Goal: Complete application form

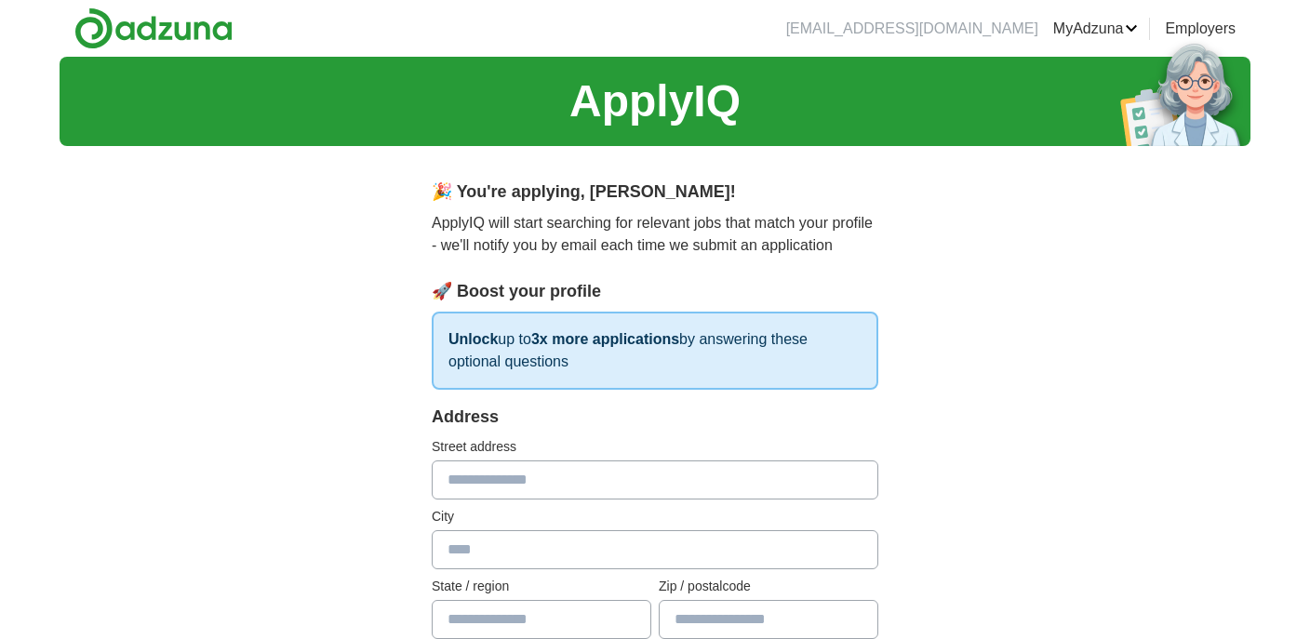
select select "**"
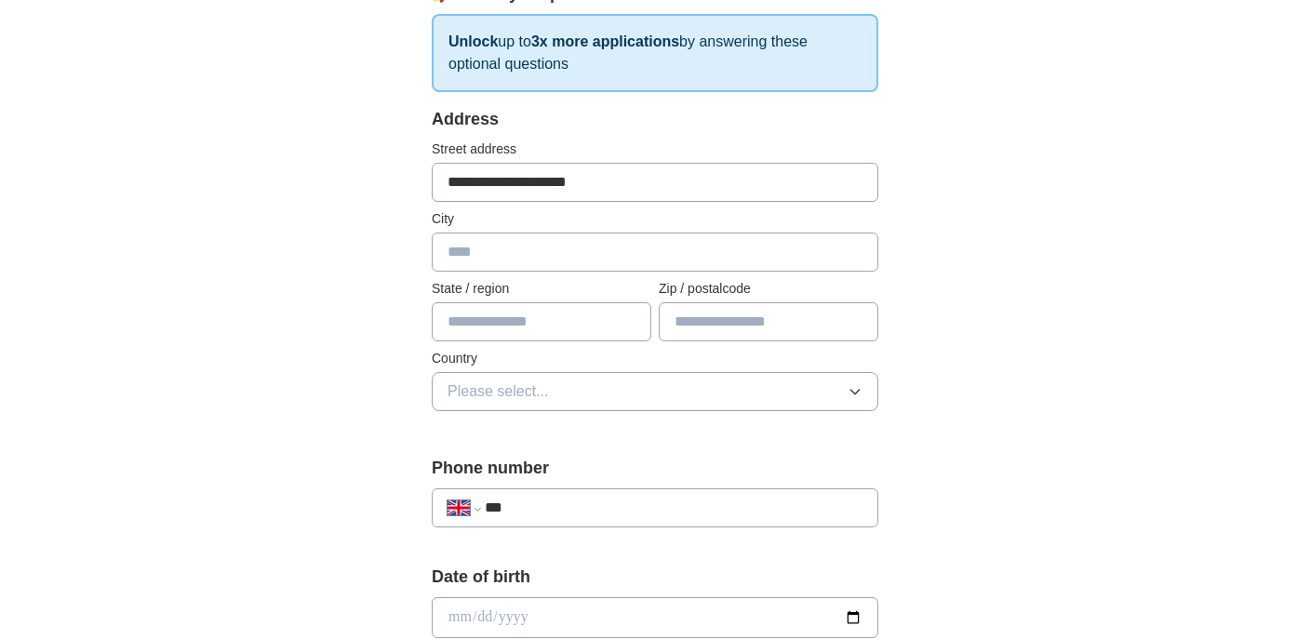
type input "**********"
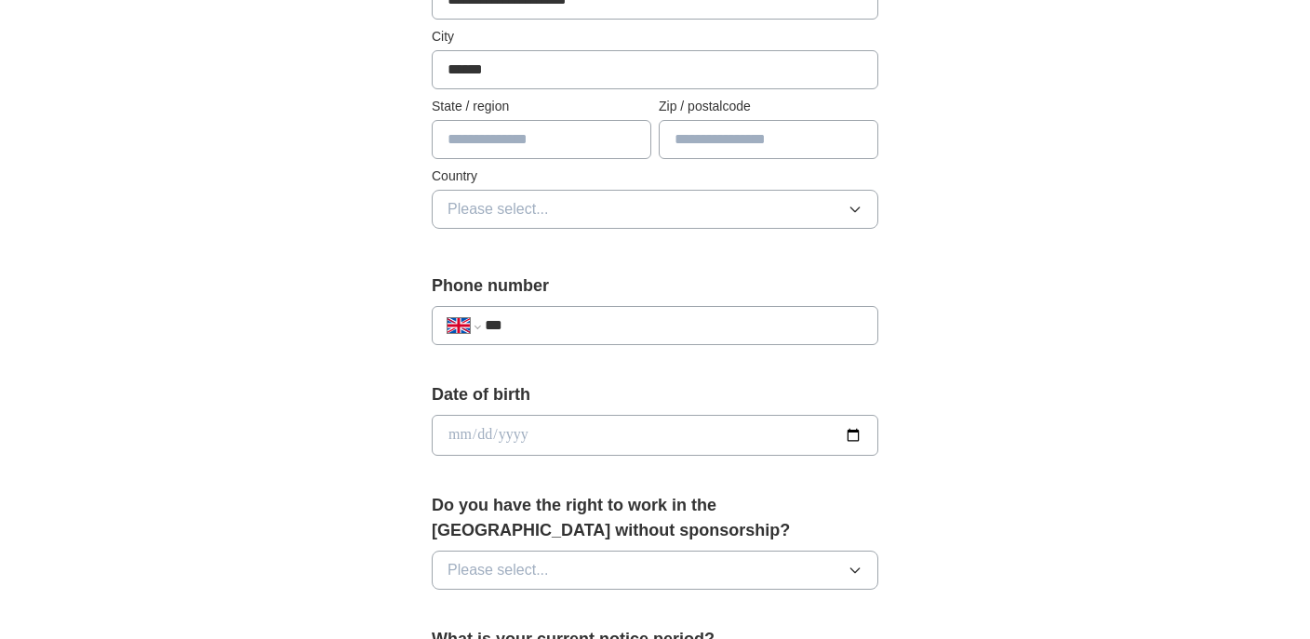
scroll to position [484, 0]
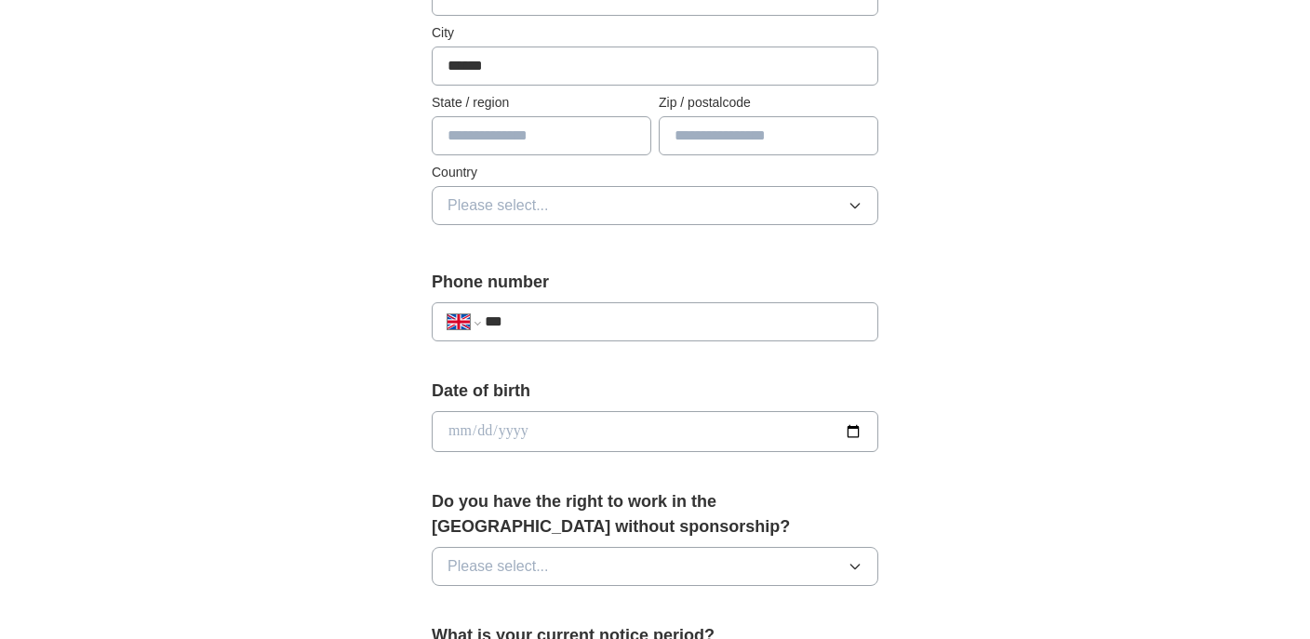
type input "******"
click at [534, 196] on span "Please select..." at bounding box center [497, 205] width 101 height 22
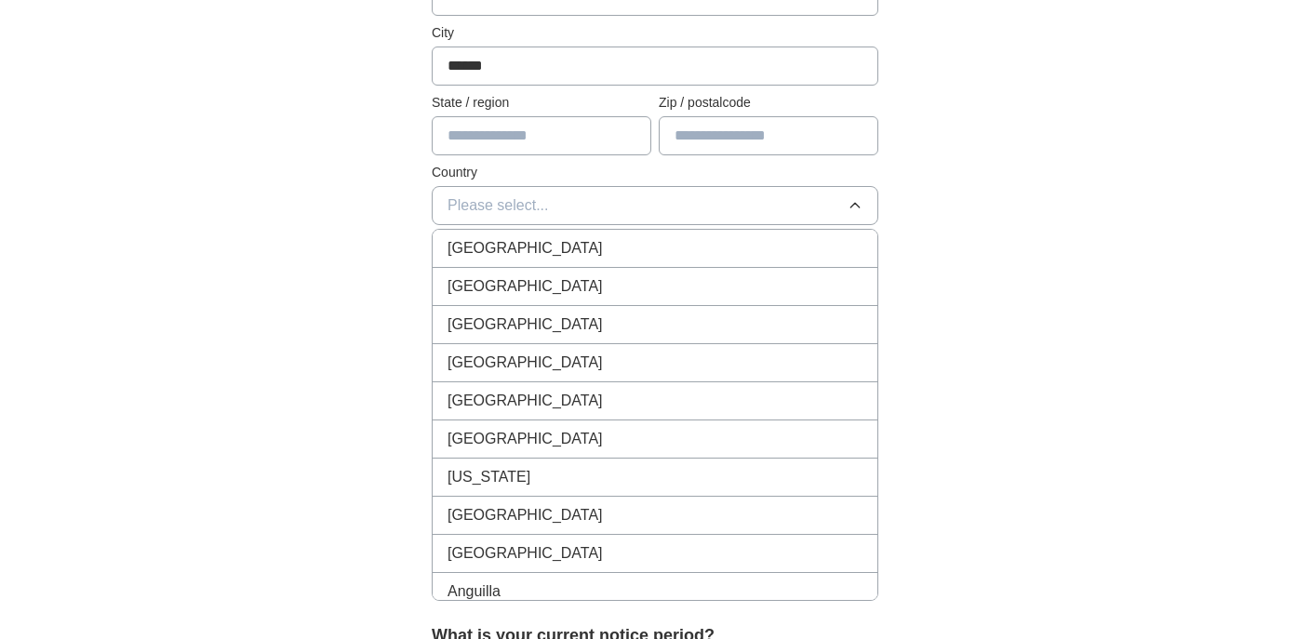
click at [529, 241] on span "[GEOGRAPHIC_DATA]" at bounding box center [524, 248] width 155 height 22
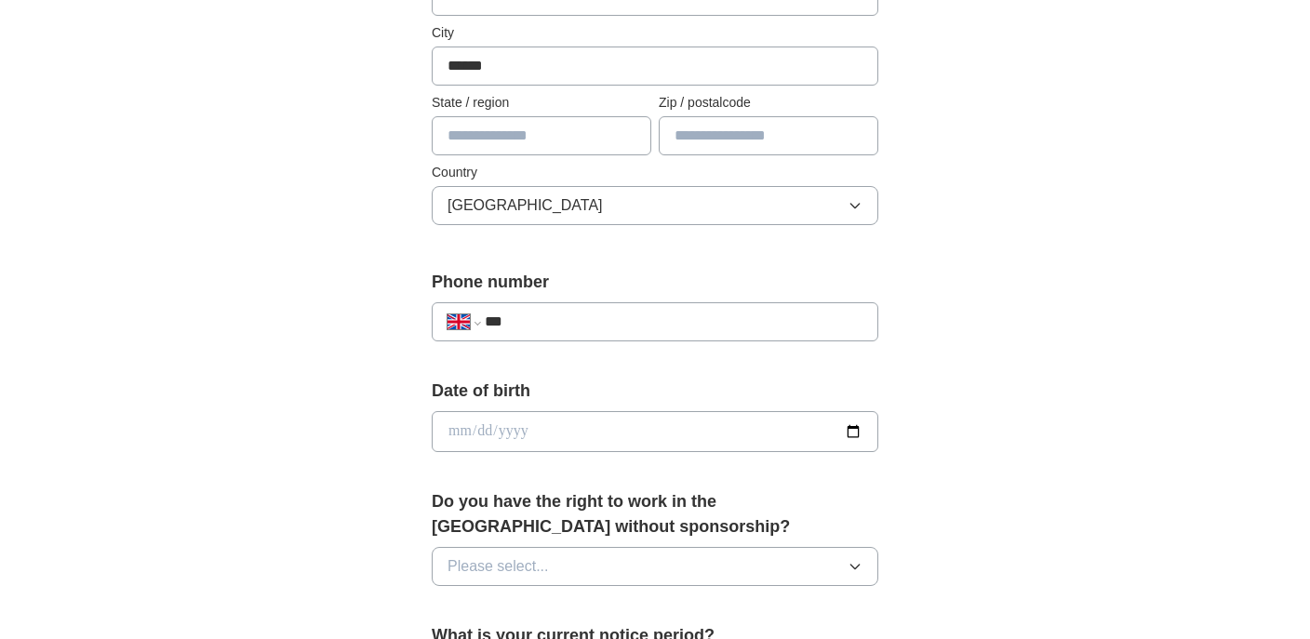
click at [551, 316] on input "***" at bounding box center [674, 322] width 378 height 22
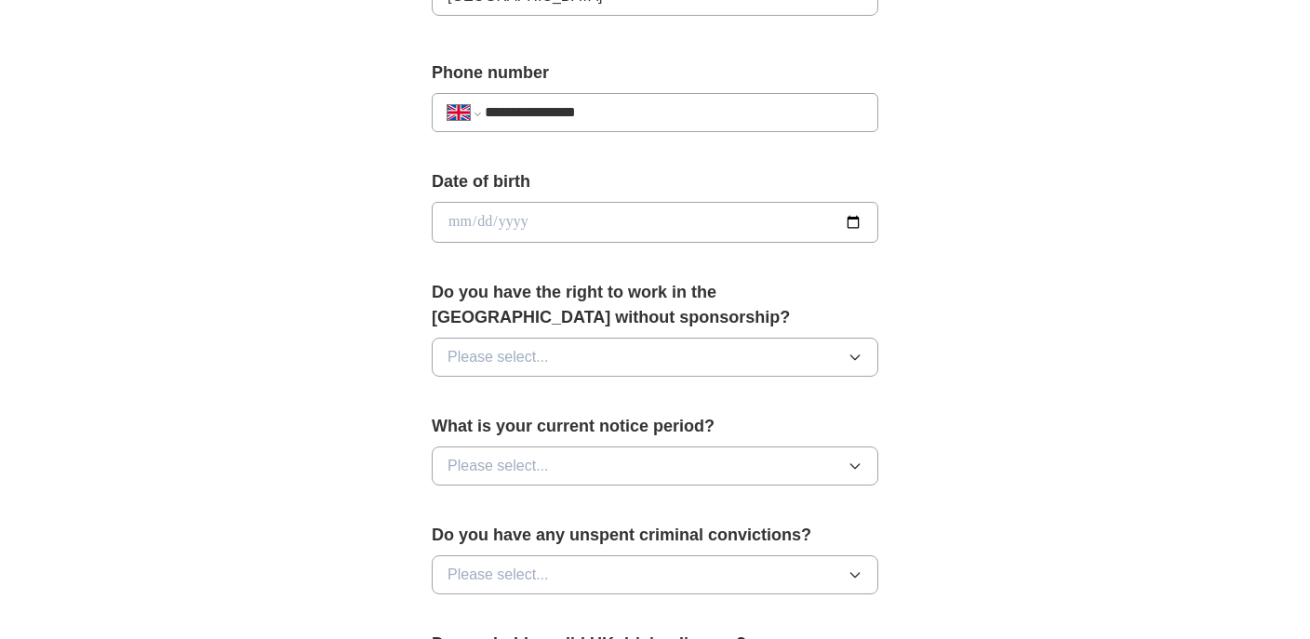
scroll to position [745, 0]
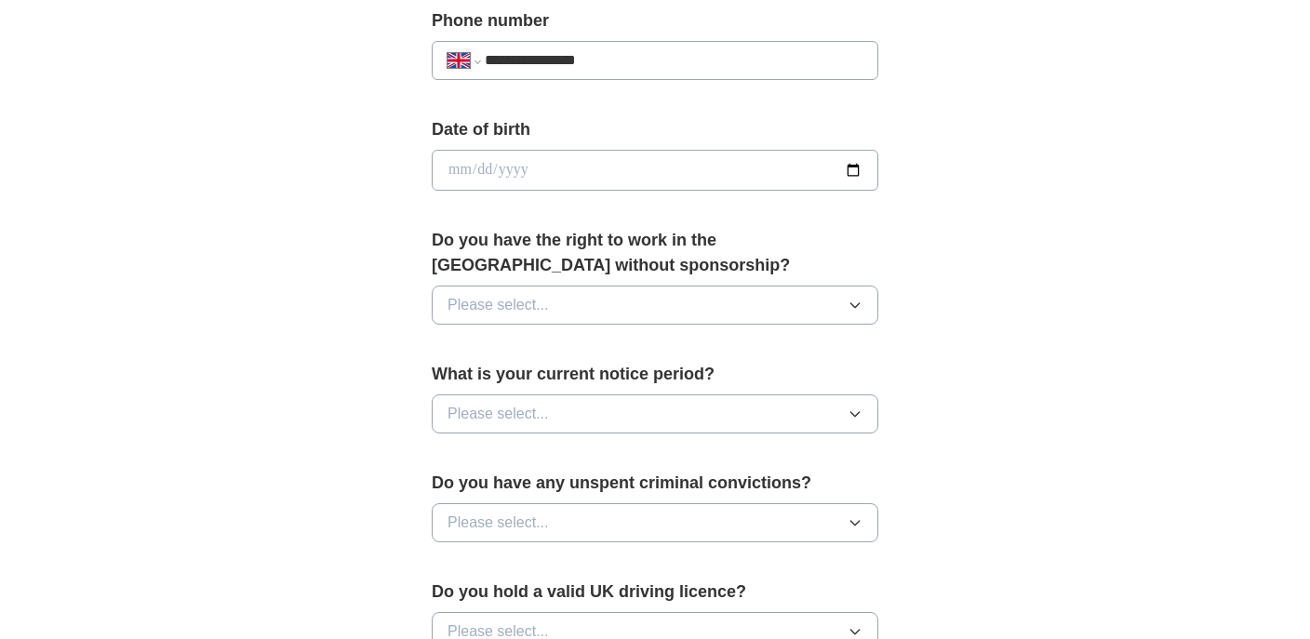
type input "**********"
click at [515, 319] on button "Please select..." at bounding box center [655, 305] width 446 height 39
click at [513, 342] on div "Yes" at bounding box center [654, 348] width 415 height 22
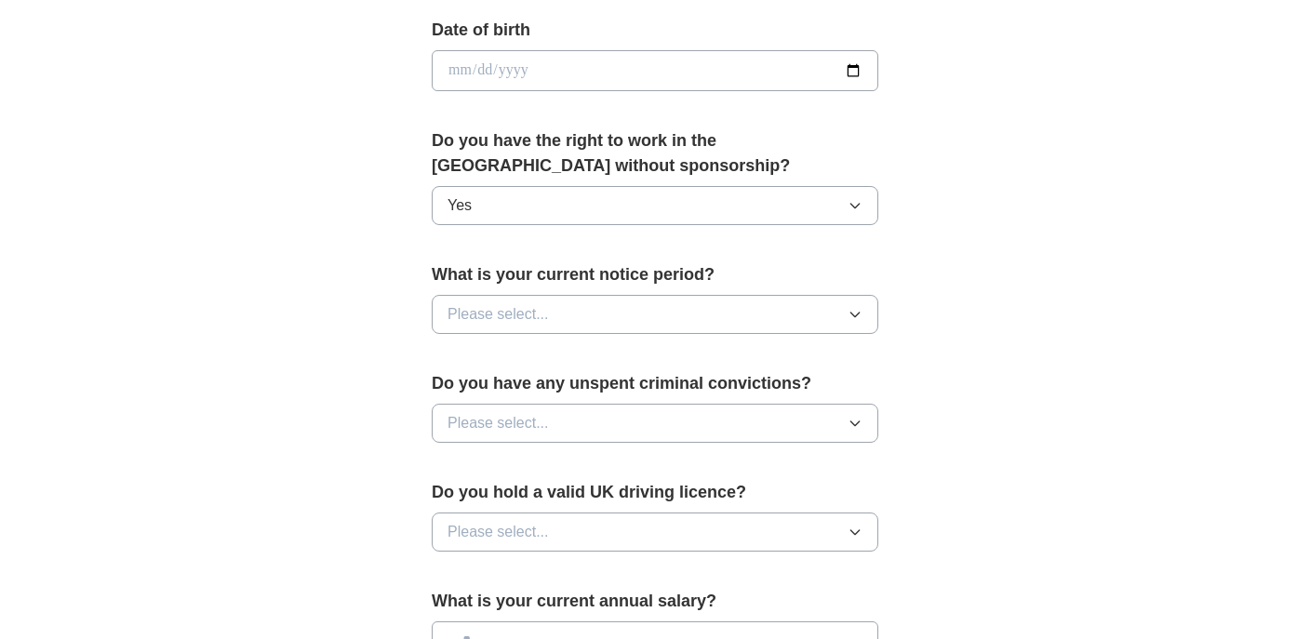
scroll to position [896, 0]
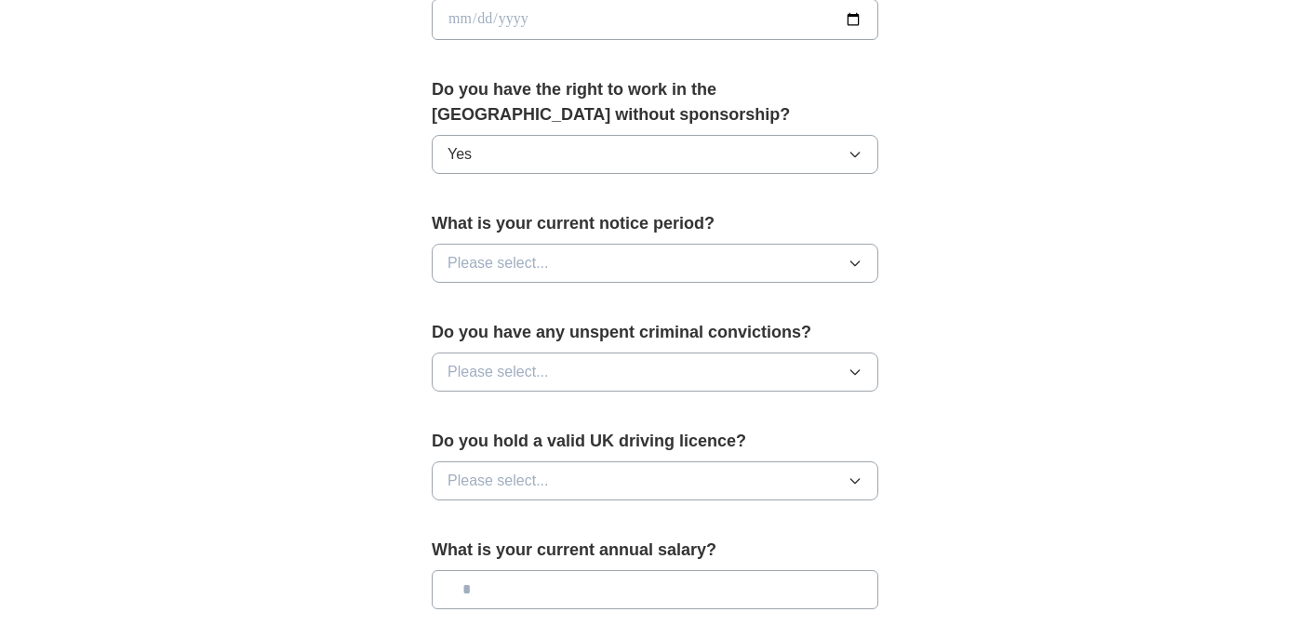
click at [479, 267] on span "Please select..." at bounding box center [497, 263] width 101 height 22
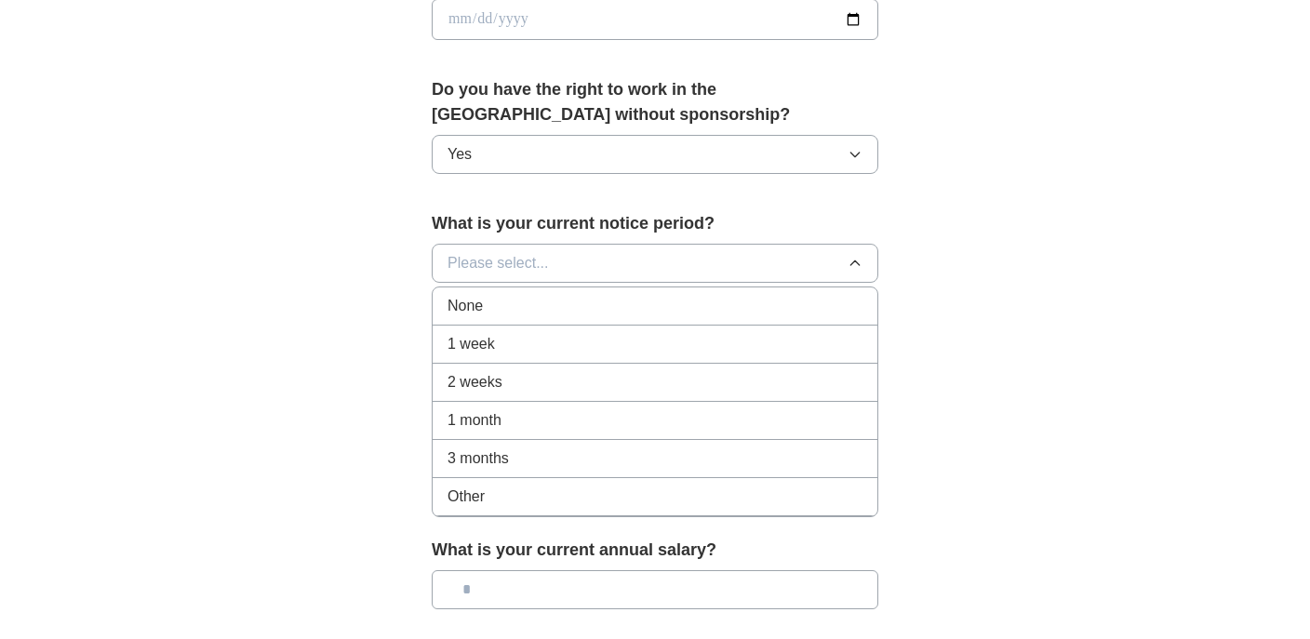
click at [481, 294] on li "None" at bounding box center [655, 306] width 445 height 38
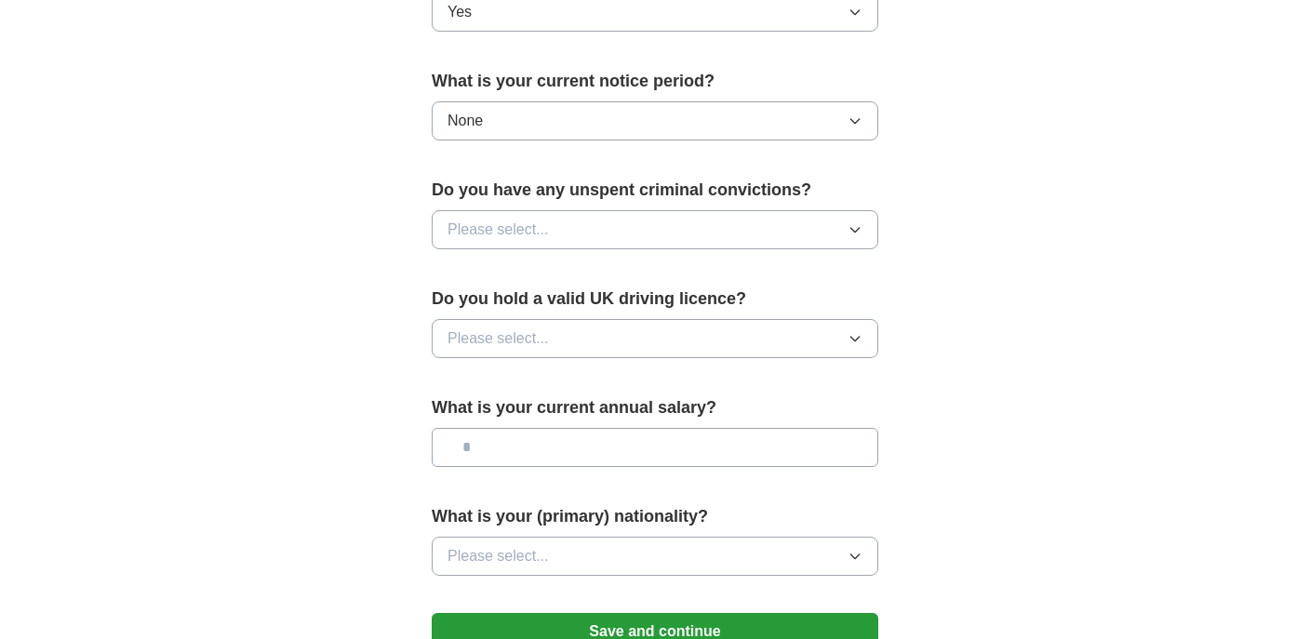
scroll to position [1080, 0]
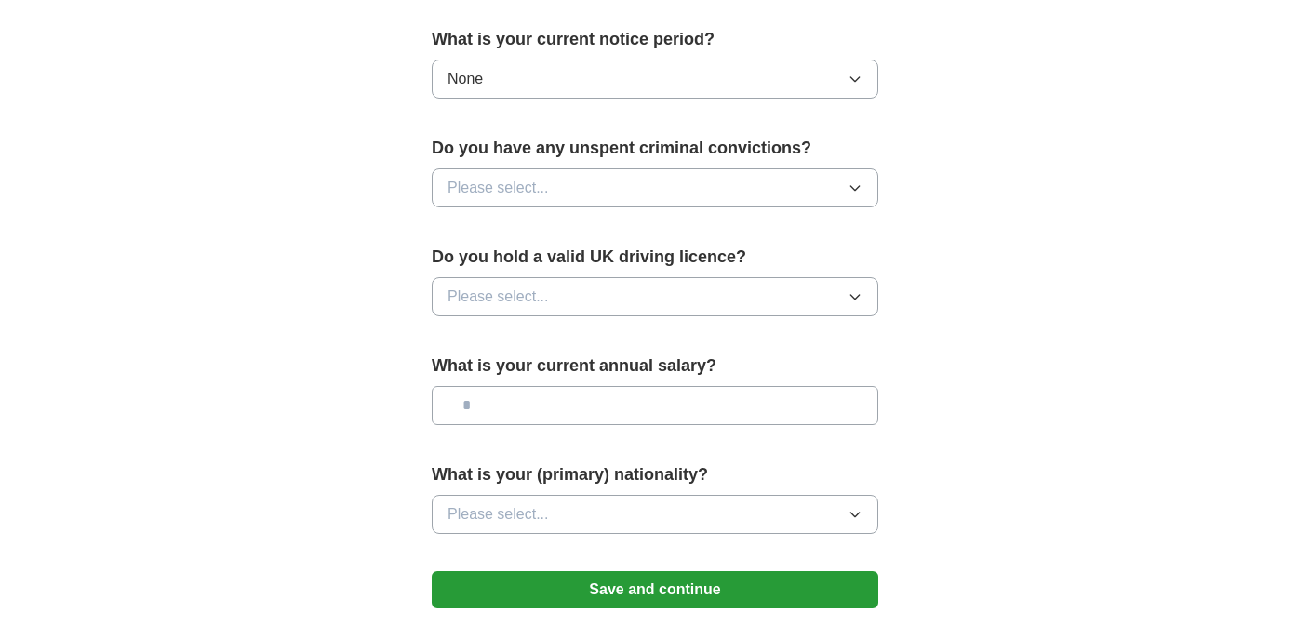
click at [509, 190] on span "Please select..." at bounding box center [497, 188] width 101 height 22
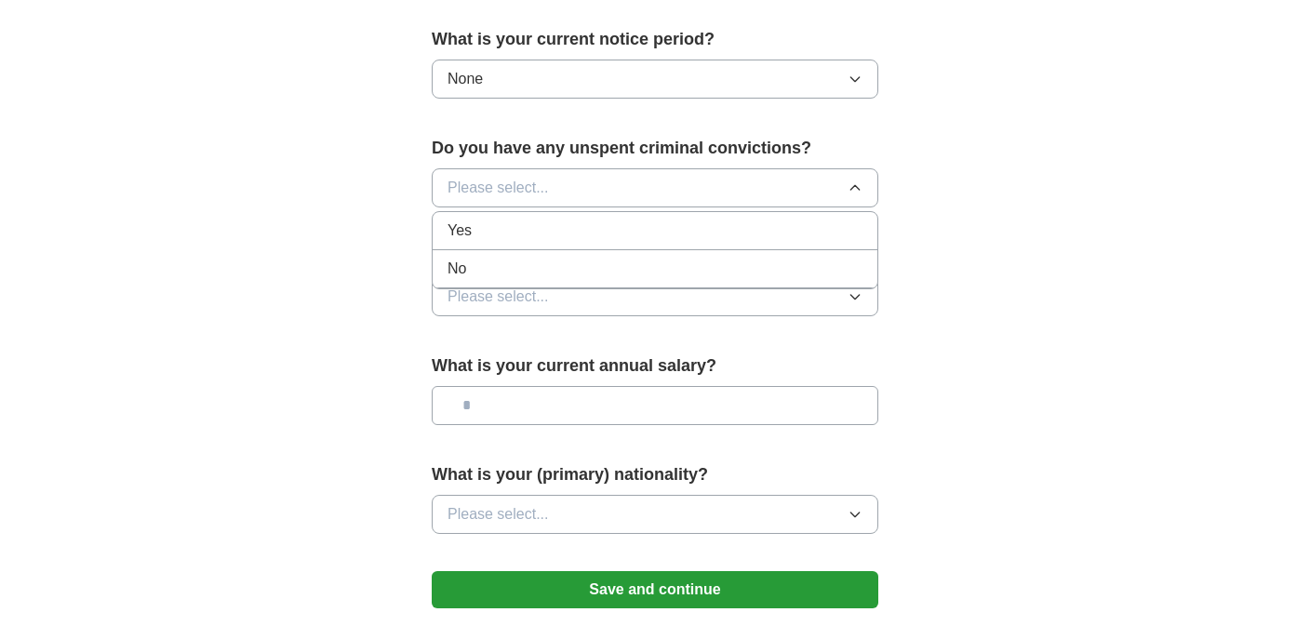
click at [496, 261] on div "No" at bounding box center [654, 269] width 415 height 22
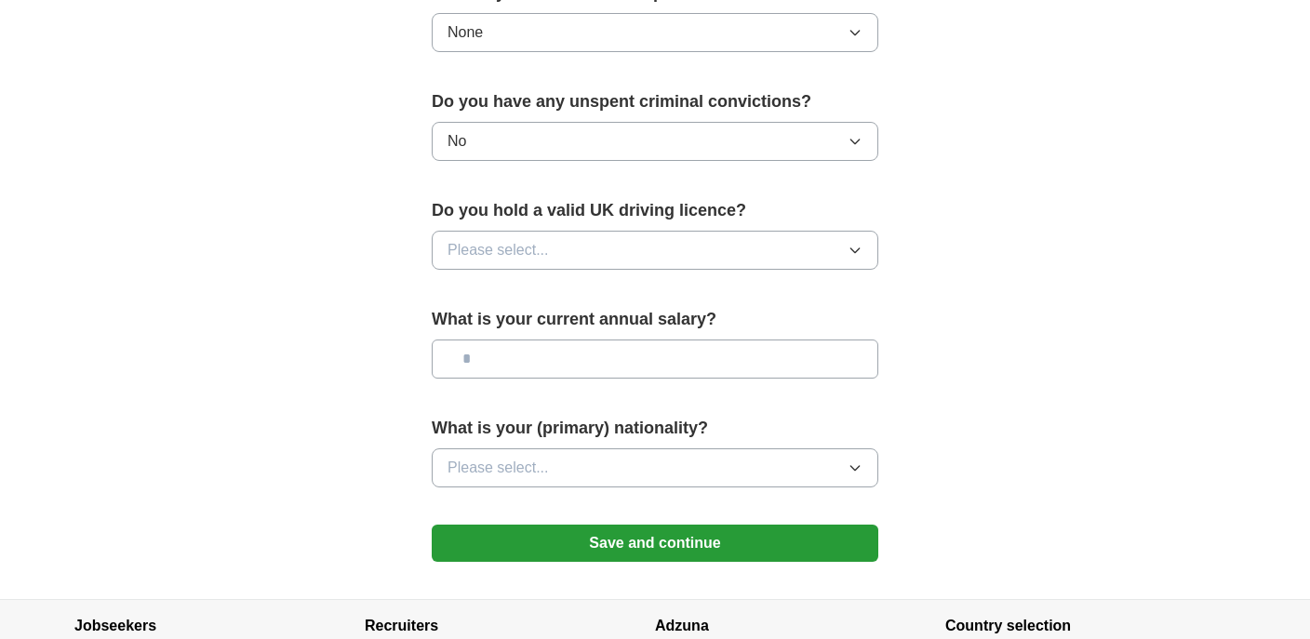
scroll to position [1148, 0]
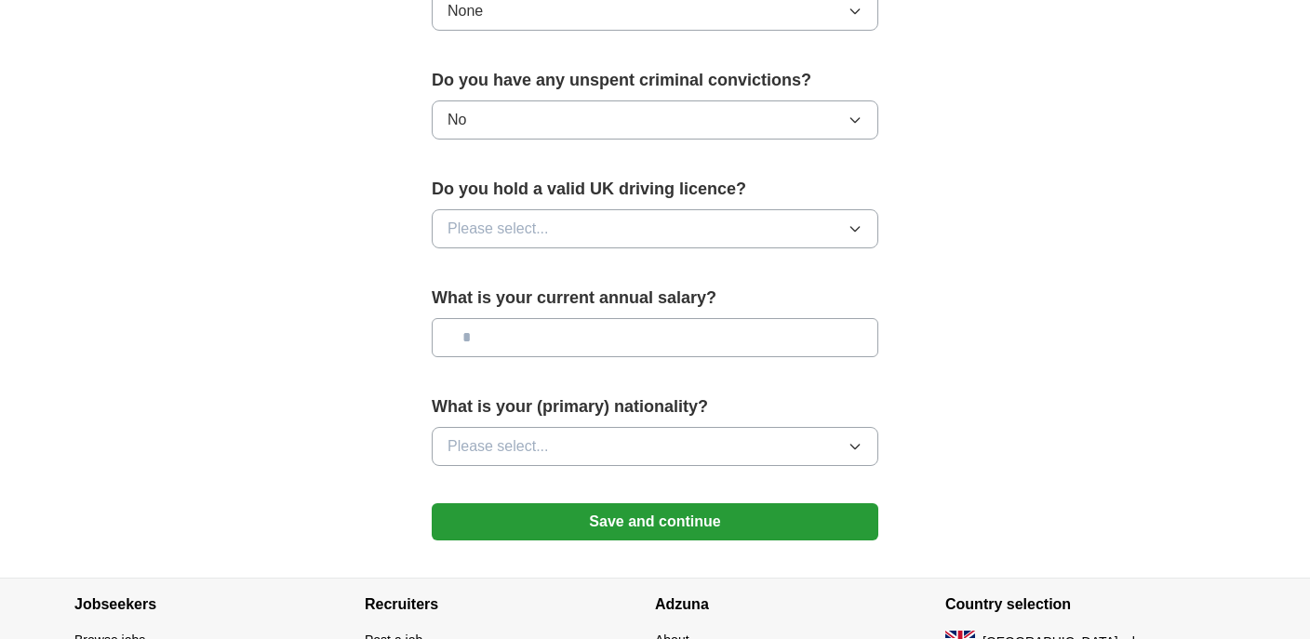
click at [479, 236] on span "Please select..." at bounding box center [497, 229] width 101 height 22
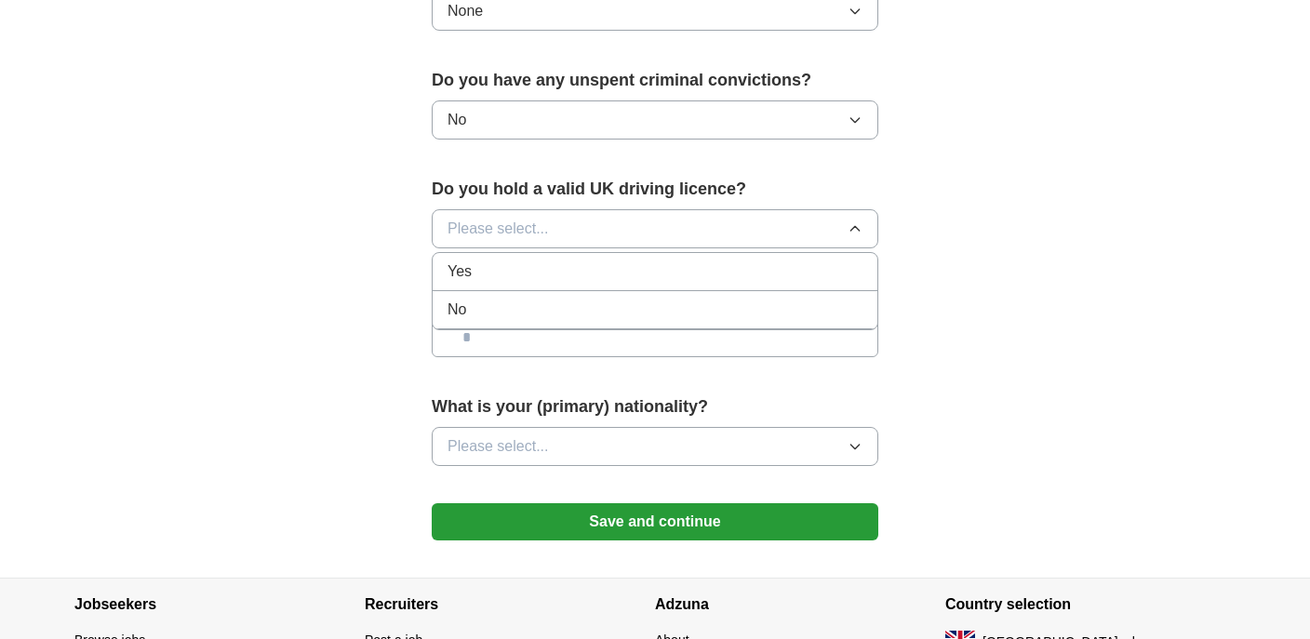
click at [474, 310] on div "No" at bounding box center [654, 310] width 415 height 22
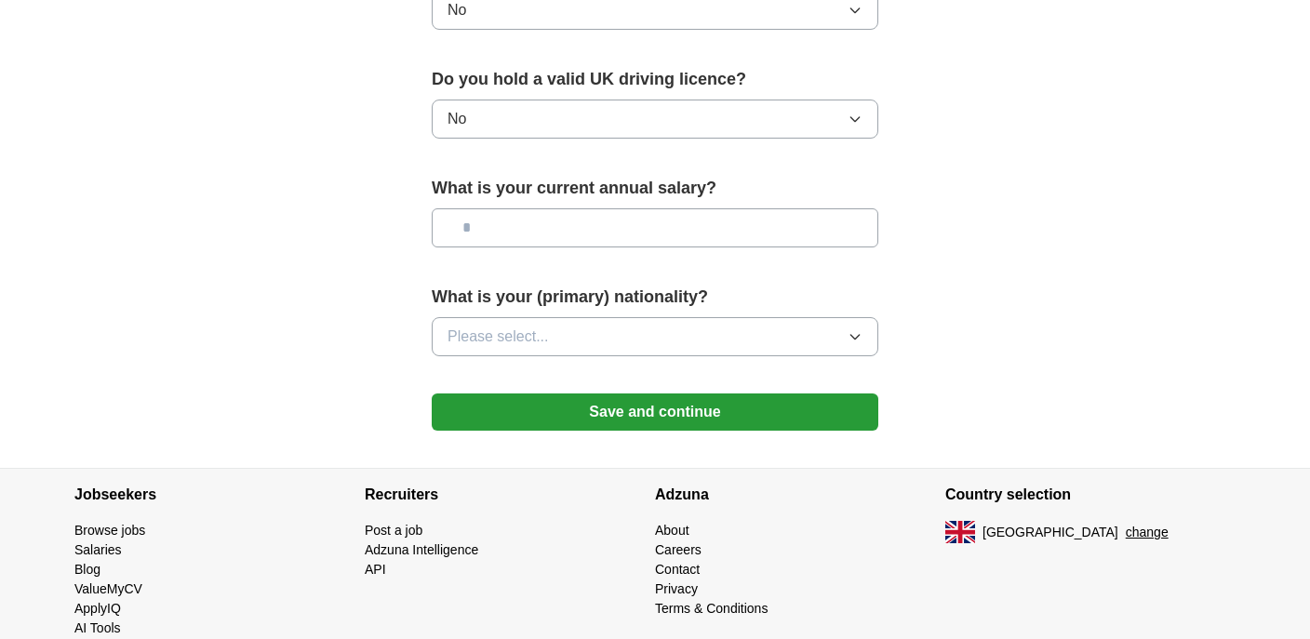
scroll to position [1269, 0]
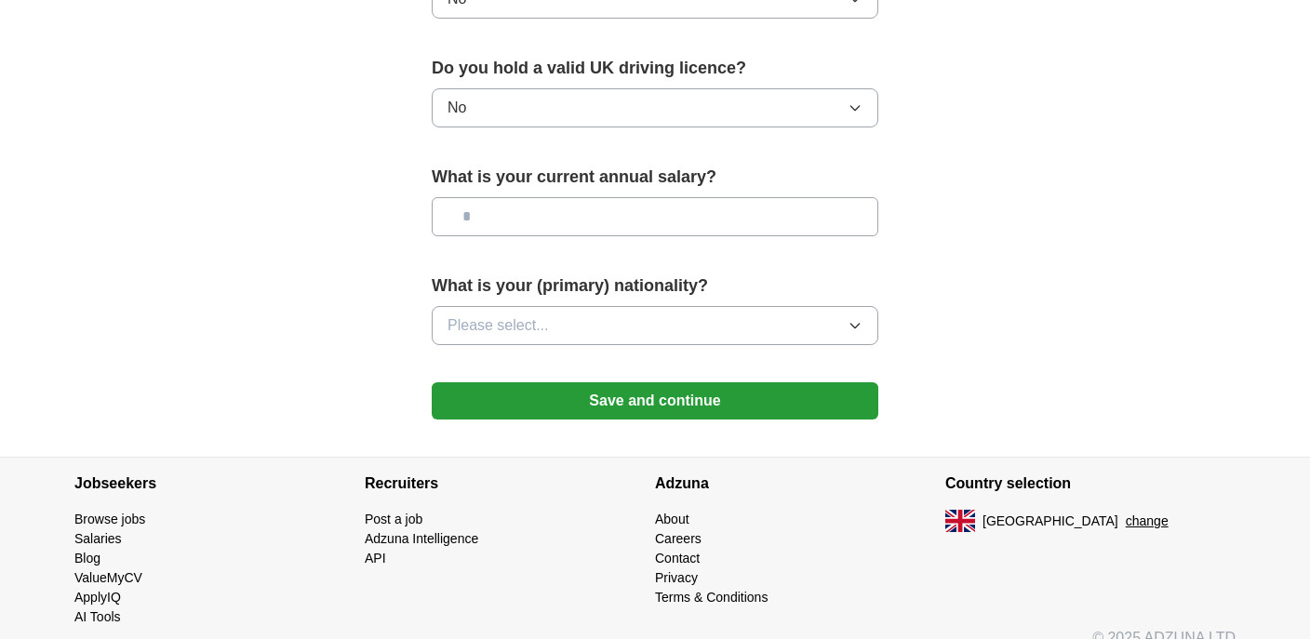
click at [501, 212] on input "text" at bounding box center [655, 216] width 446 height 39
type input "*******"
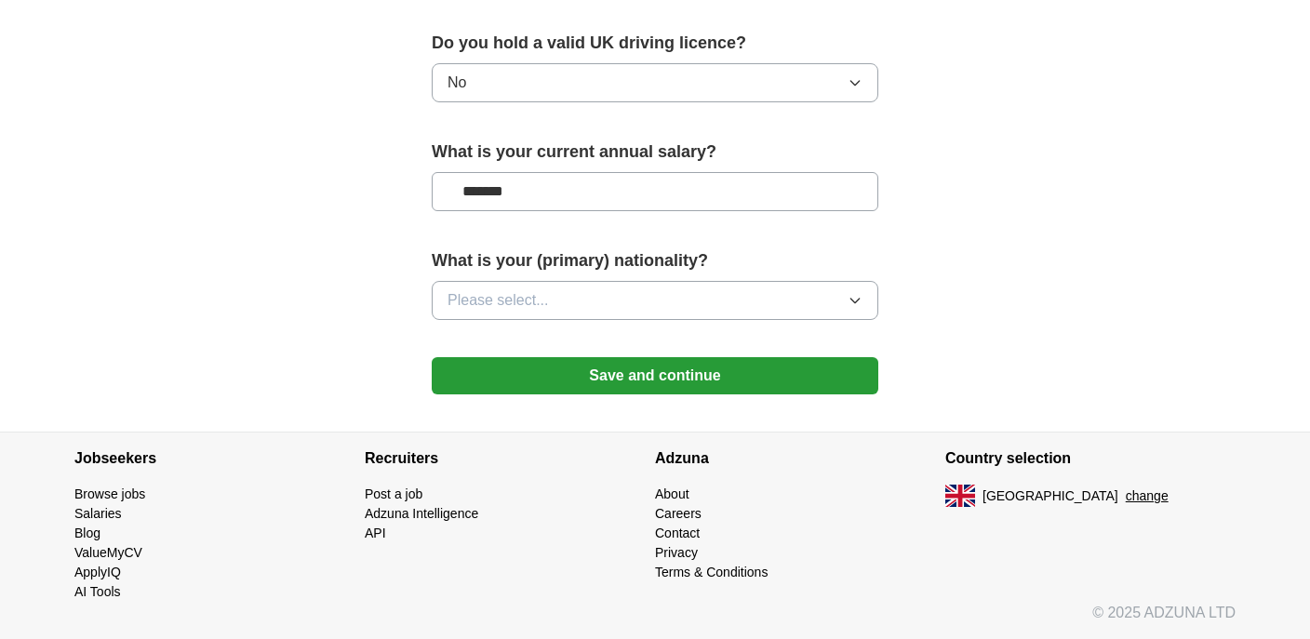
scroll to position [1296, 0]
click at [488, 301] on span "Please select..." at bounding box center [497, 300] width 101 height 22
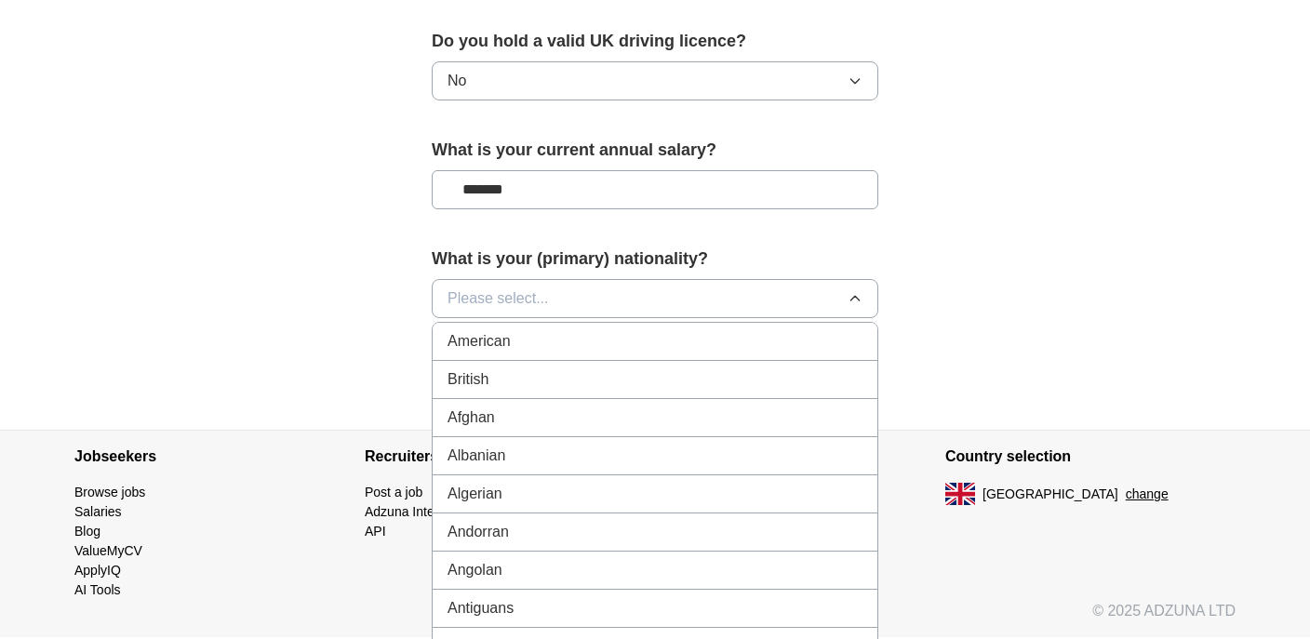
click at [488, 301] on span "Please select..." at bounding box center [497, 298] width 101 height 22
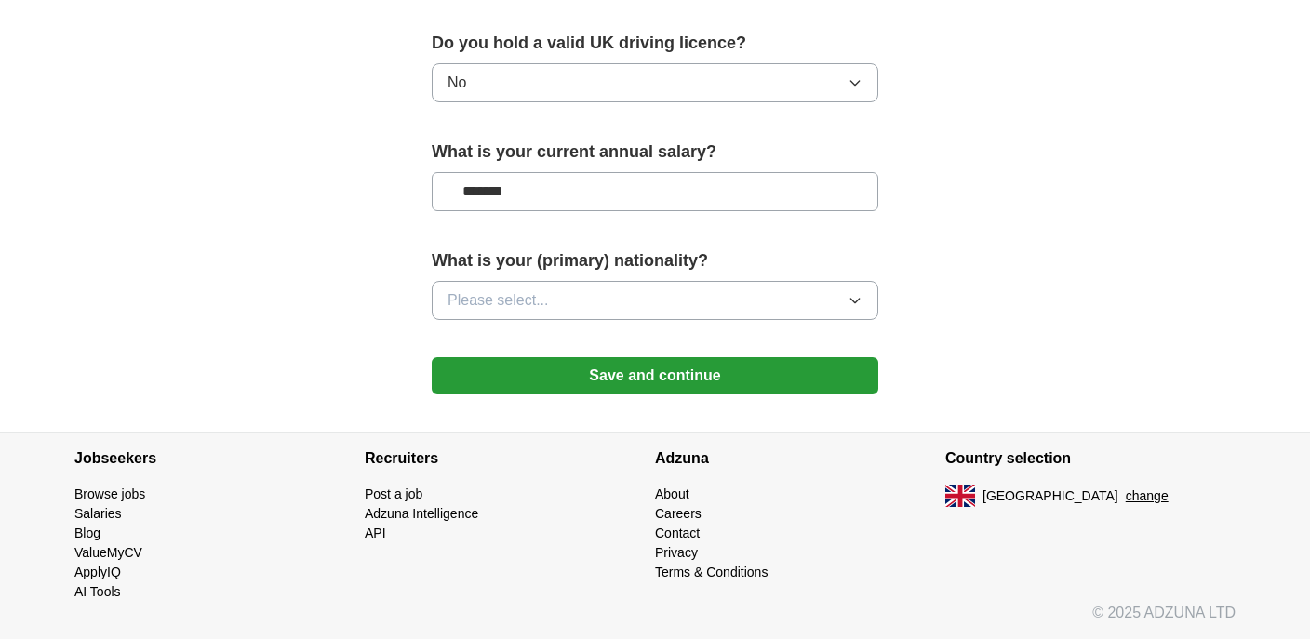
click at [488, 301] on span "Please select..." at bounding box center [497, 300] width 101 height 22
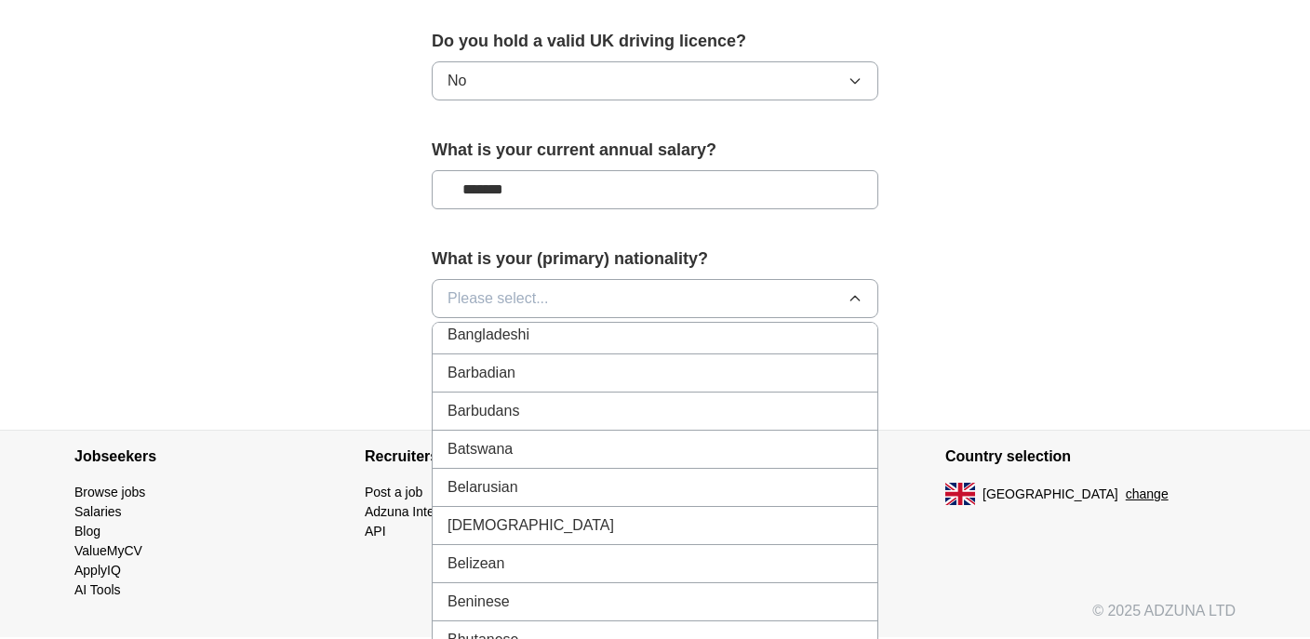
scroll to position [592, 0]
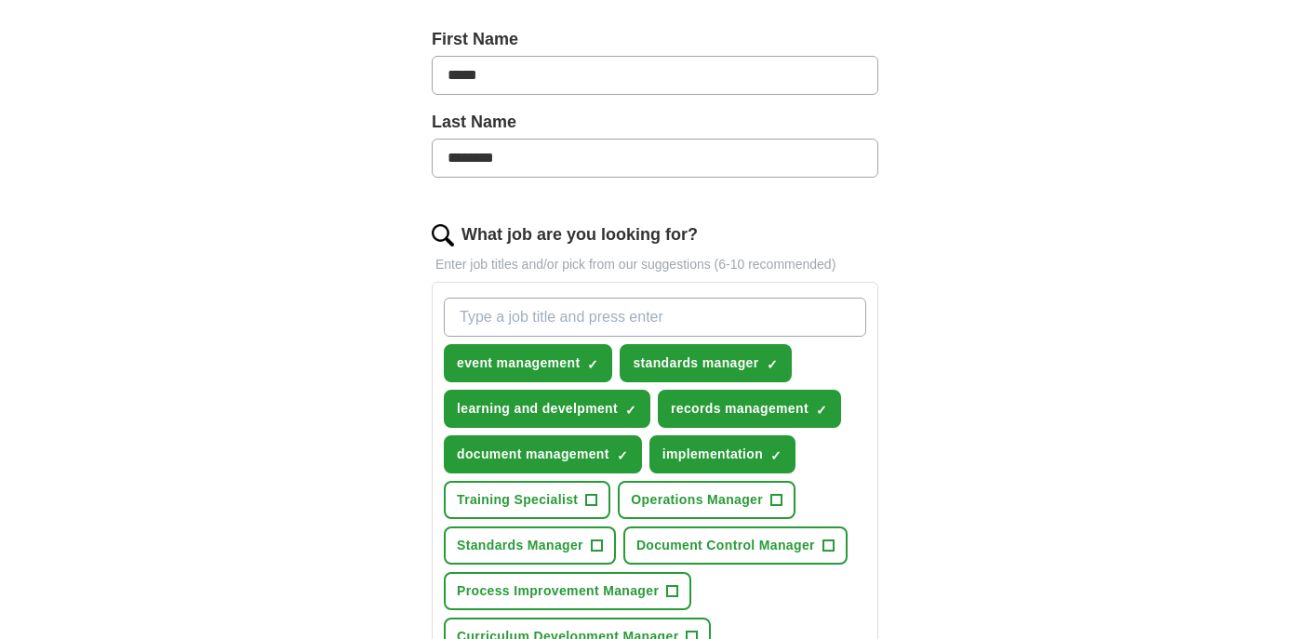
scroll to position [432, 0]
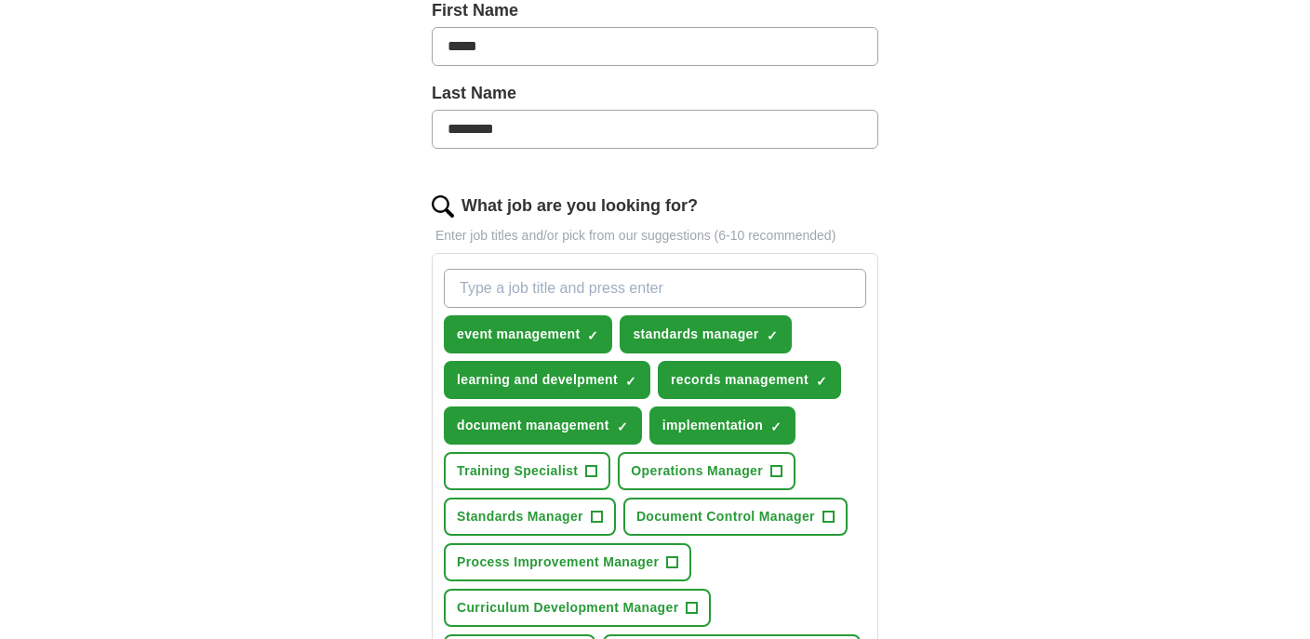
click at [0, 0] on span "×" at bounding box center [0, 0] width 0 height 0
click at [600, 292] on input "What job are you looking for?" at bounding box center [655, 288] width 422 height 39
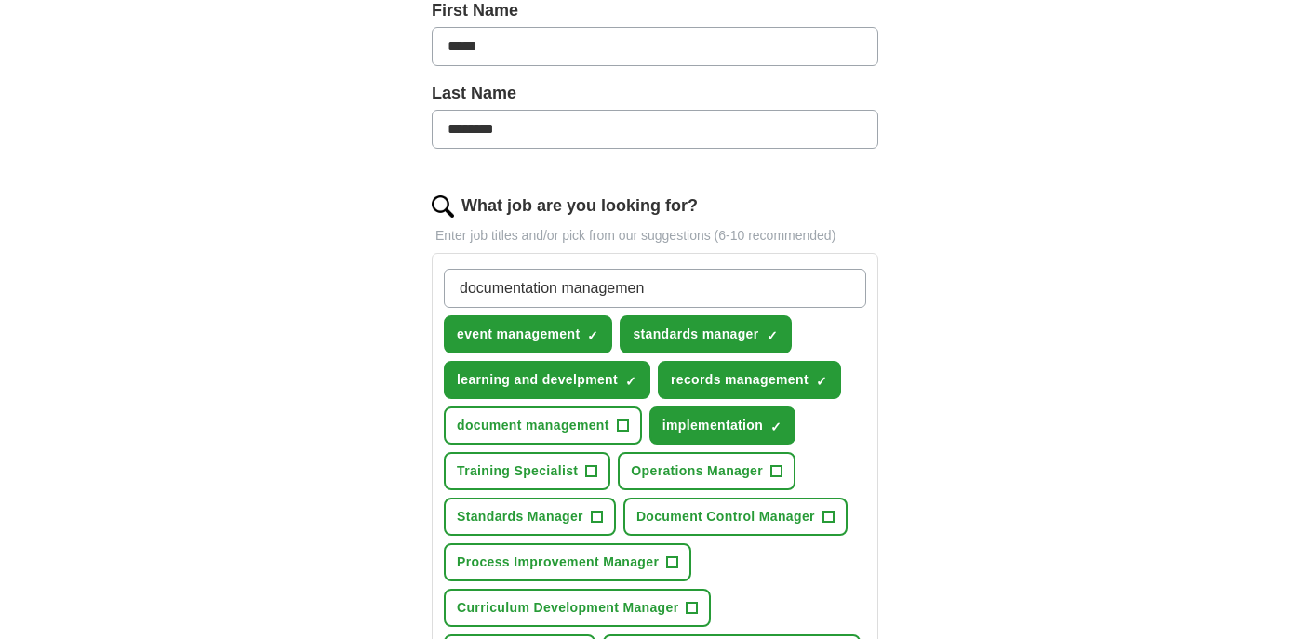
type input "documentation management"
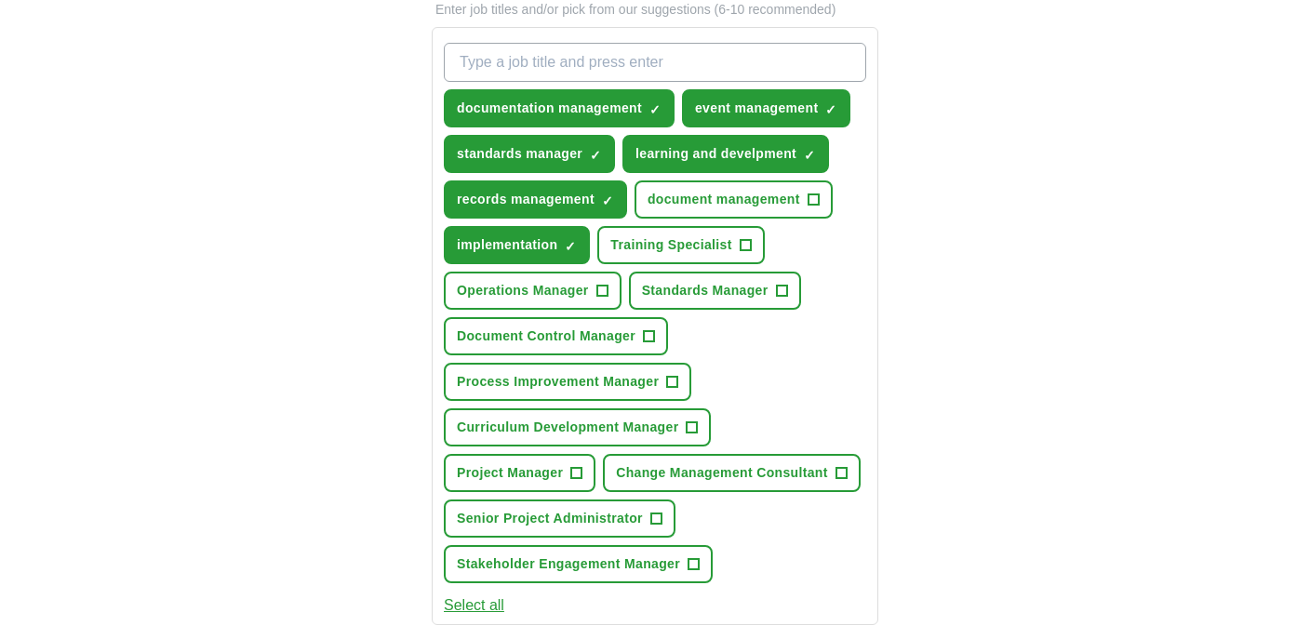
scroll to position [652, 0]
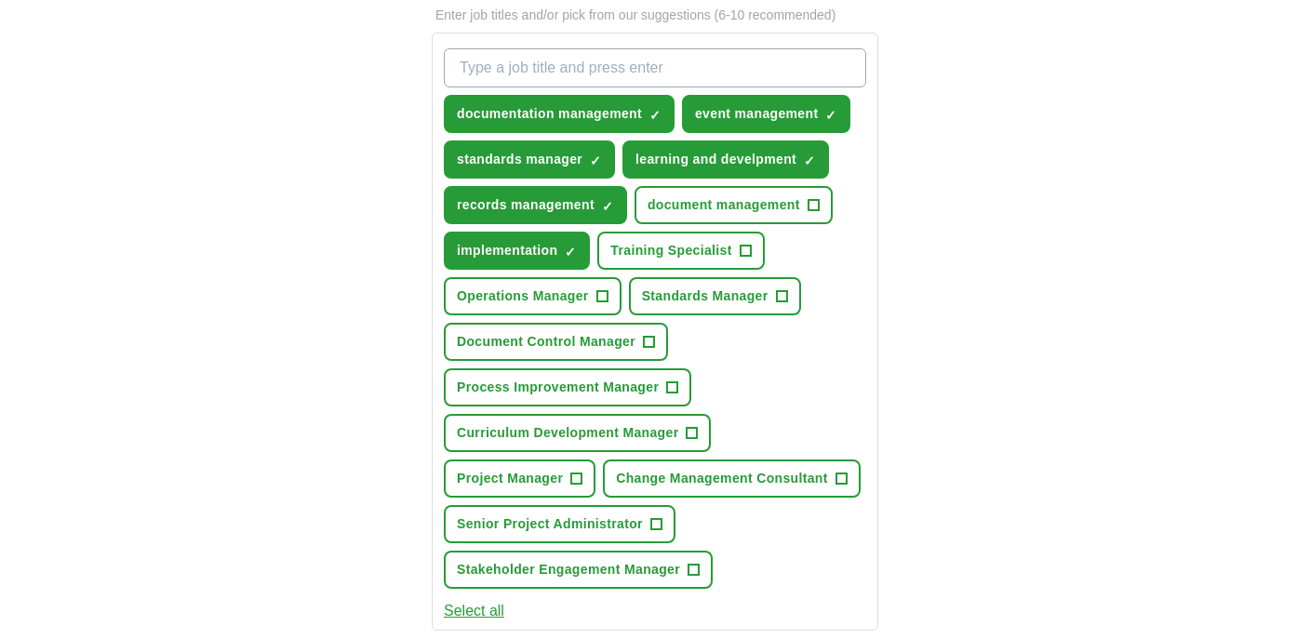
click at [680, 383] on button "Process Improvement Manager +" at bounding box center [567, 387] width 247 height 38
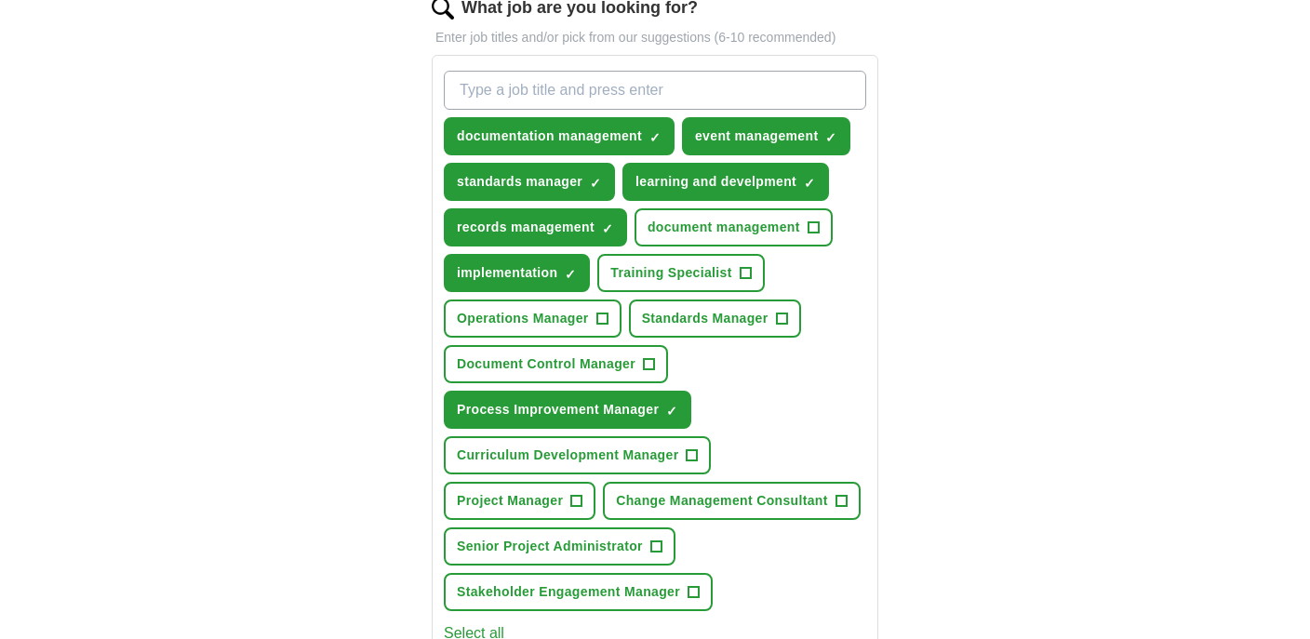
scroll to position [630, 0]
click at [748, 279] on span "+" at bounding box center [744, 273] width 11 height 15
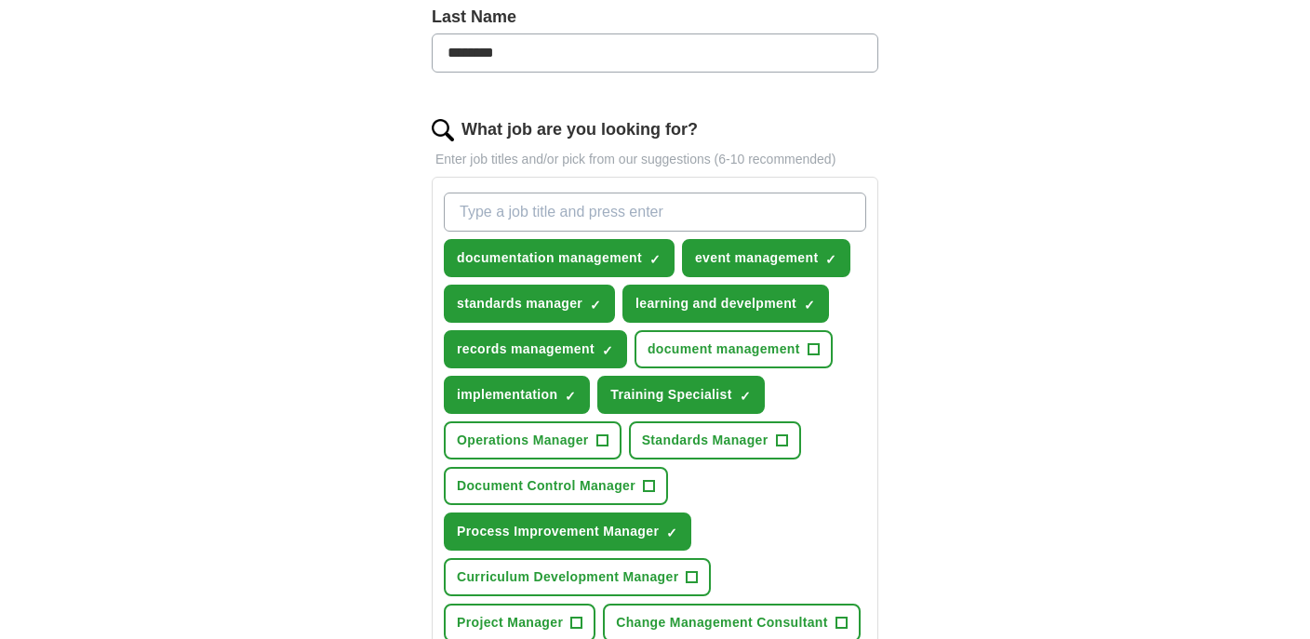
scroll to position [507, 0]
click at [766, 214] on input "What job are you looking for?" at bounding box center [655, 212] width 422 height 39
click at [0, 0] on span "×" at bounding box center [0, 0] width 0 height 0
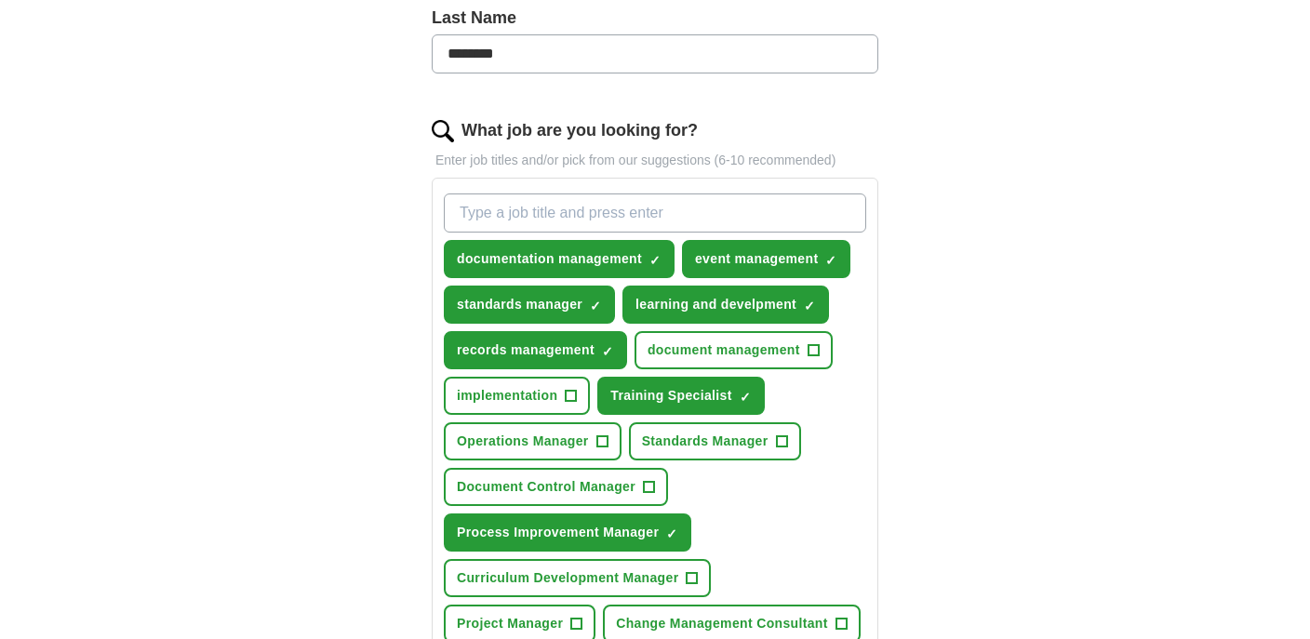
click at [557, 208] on input "What job are you looking for?" at bounding box center [655, 212] width 422 height 39
type input "implementation specialist"
